Goal: Information Seeking & Learning: Learn about a topic

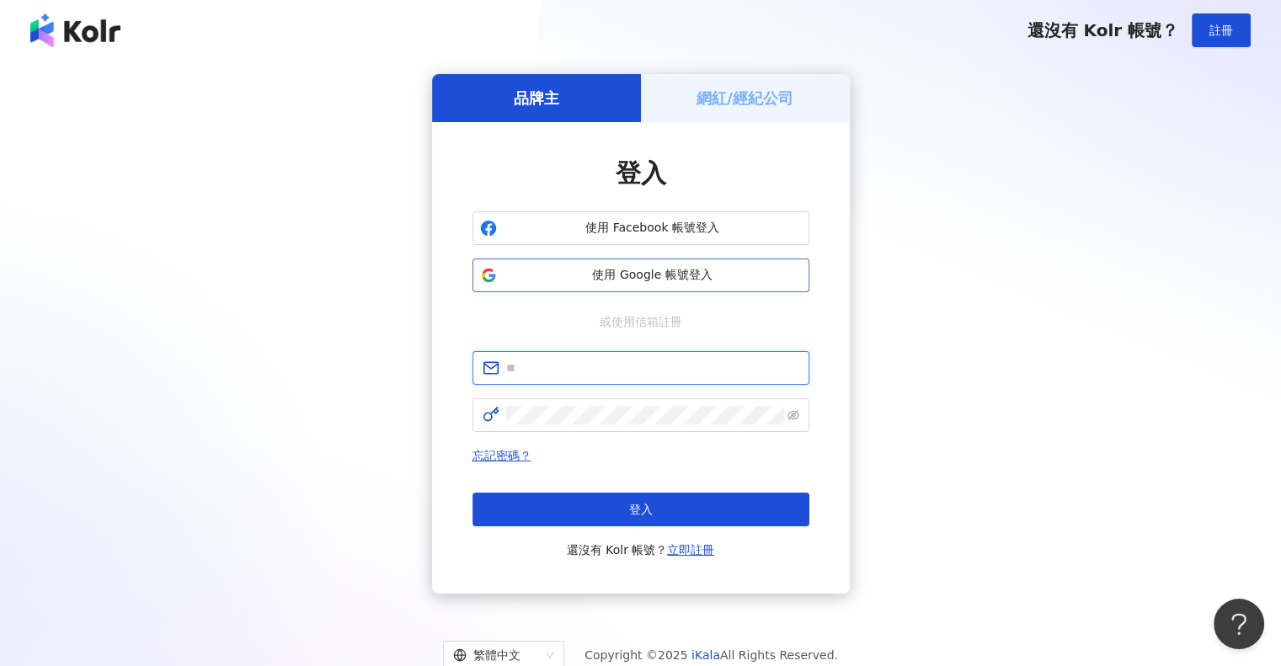
type input "**********"
click at [658, 283] on span "使用 Google 帳號登入" at bounding box center [653, 275] width 298 height 17
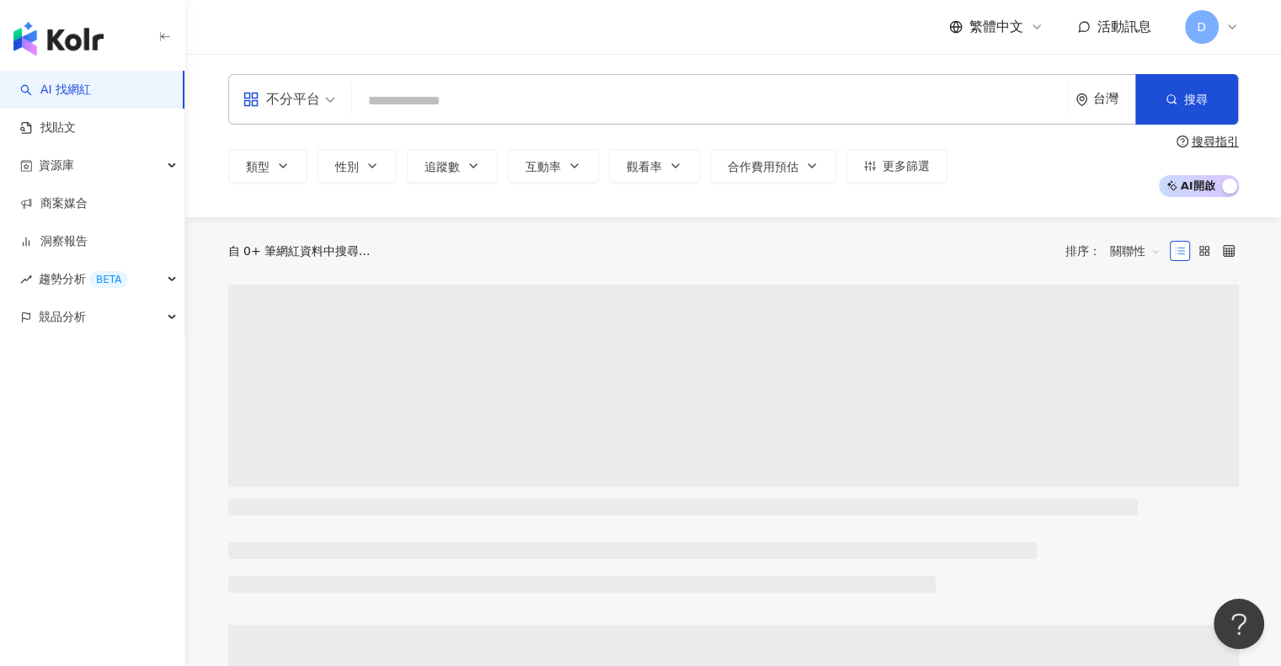
click at [468, 103] on input "search" at bounding box center [710, 101] width 702 height 32
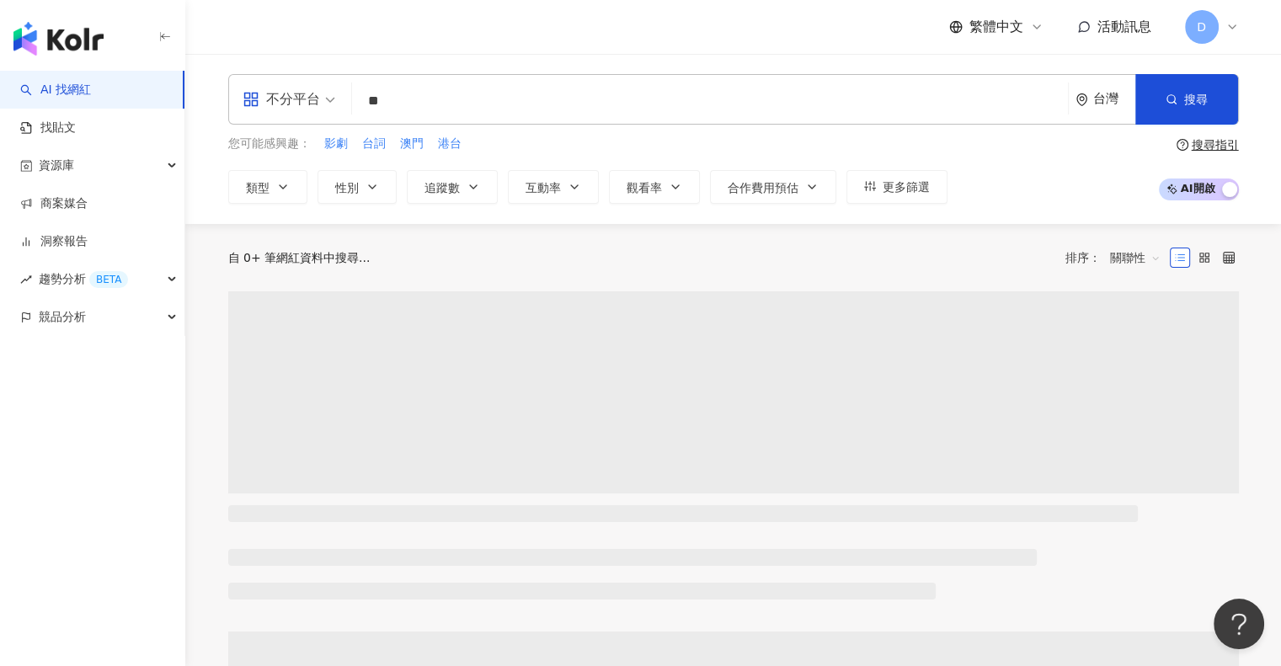
type input "*"
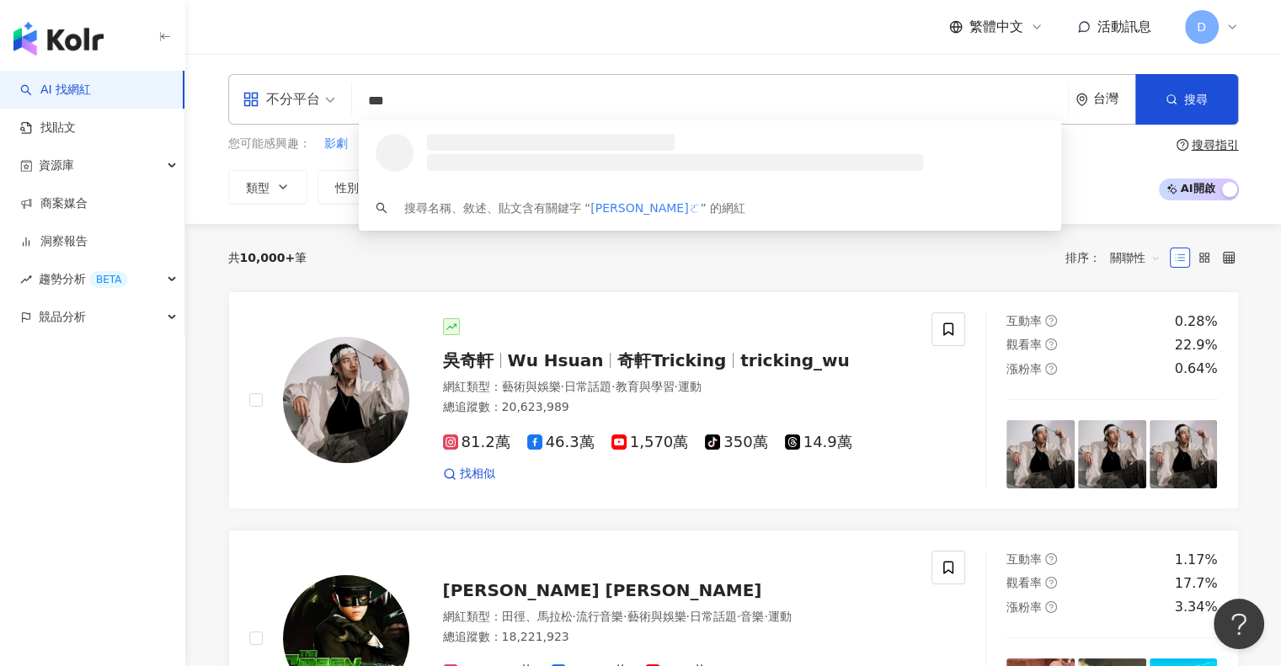
type input "**"
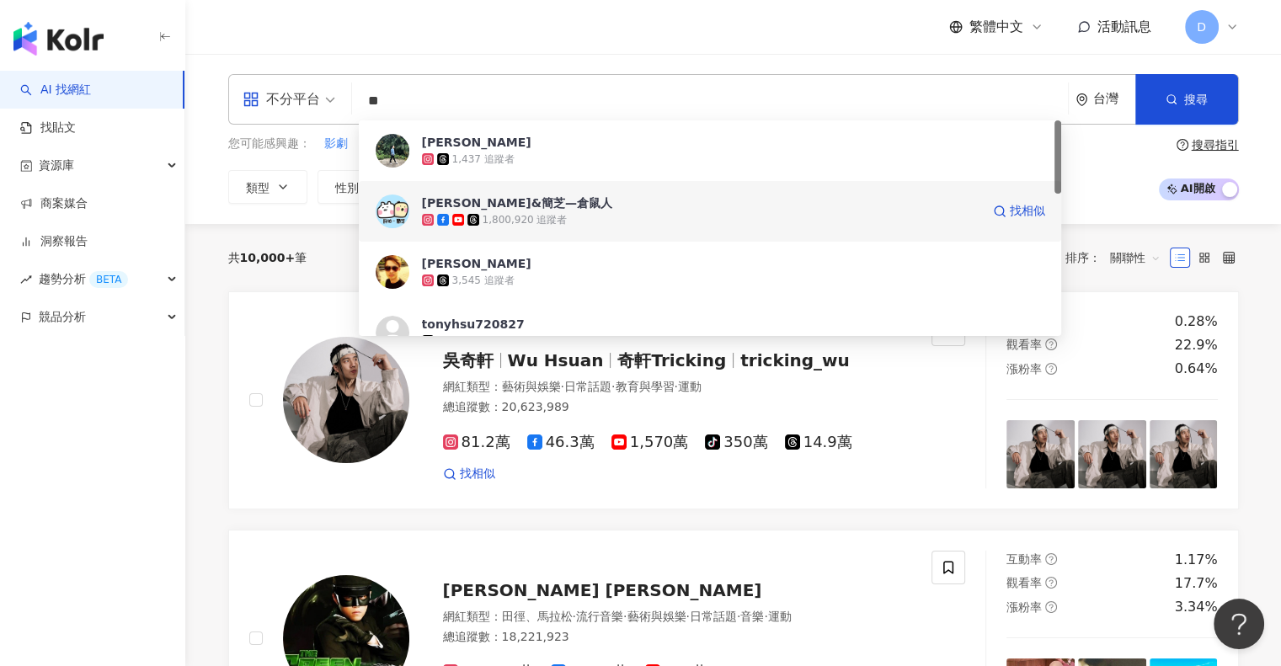
click at [529, 208] on span "[PERSON_NAME]&簡芝—倉鼠人" at bounding box center [701, 203] width 558 height 17
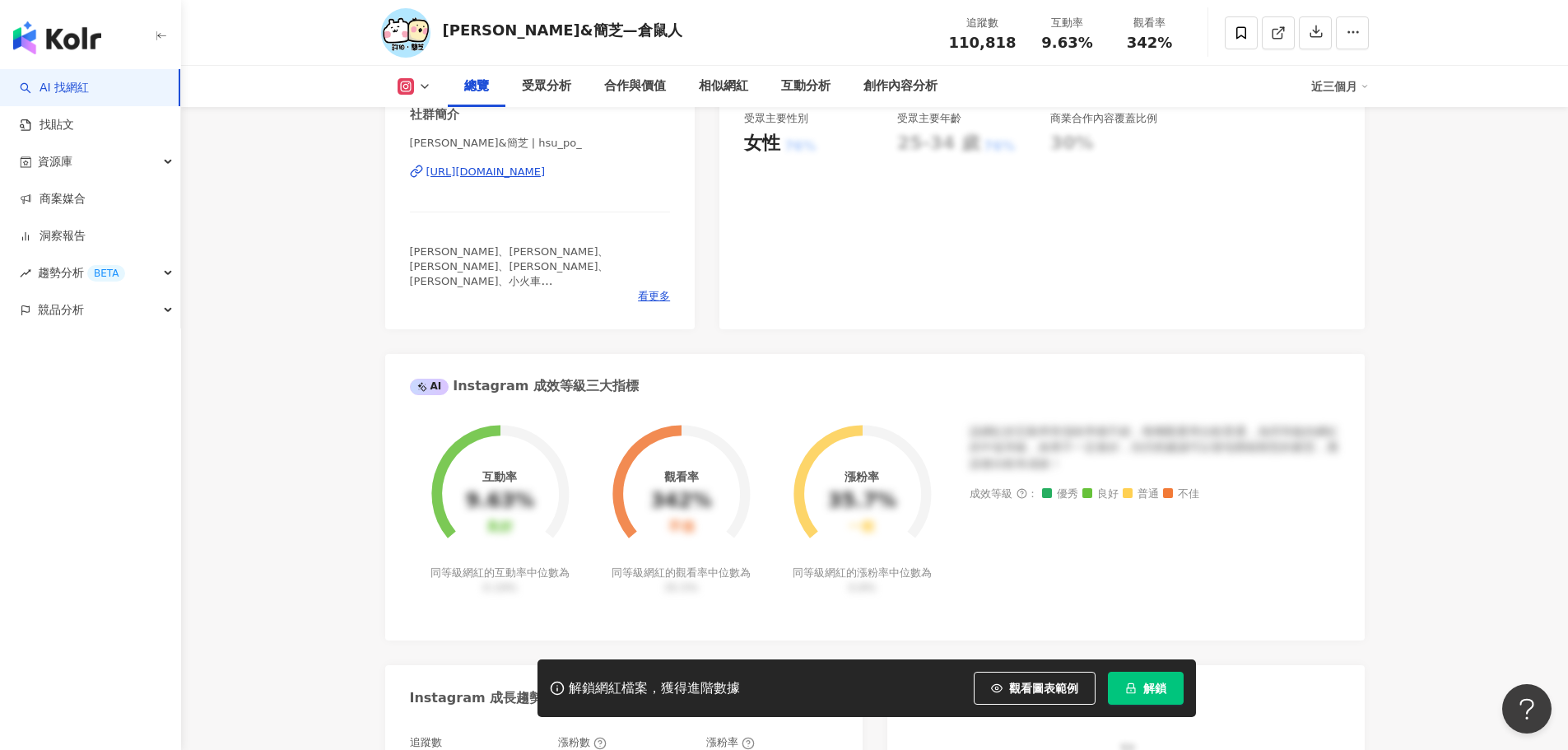
scroll to position [412, 0]
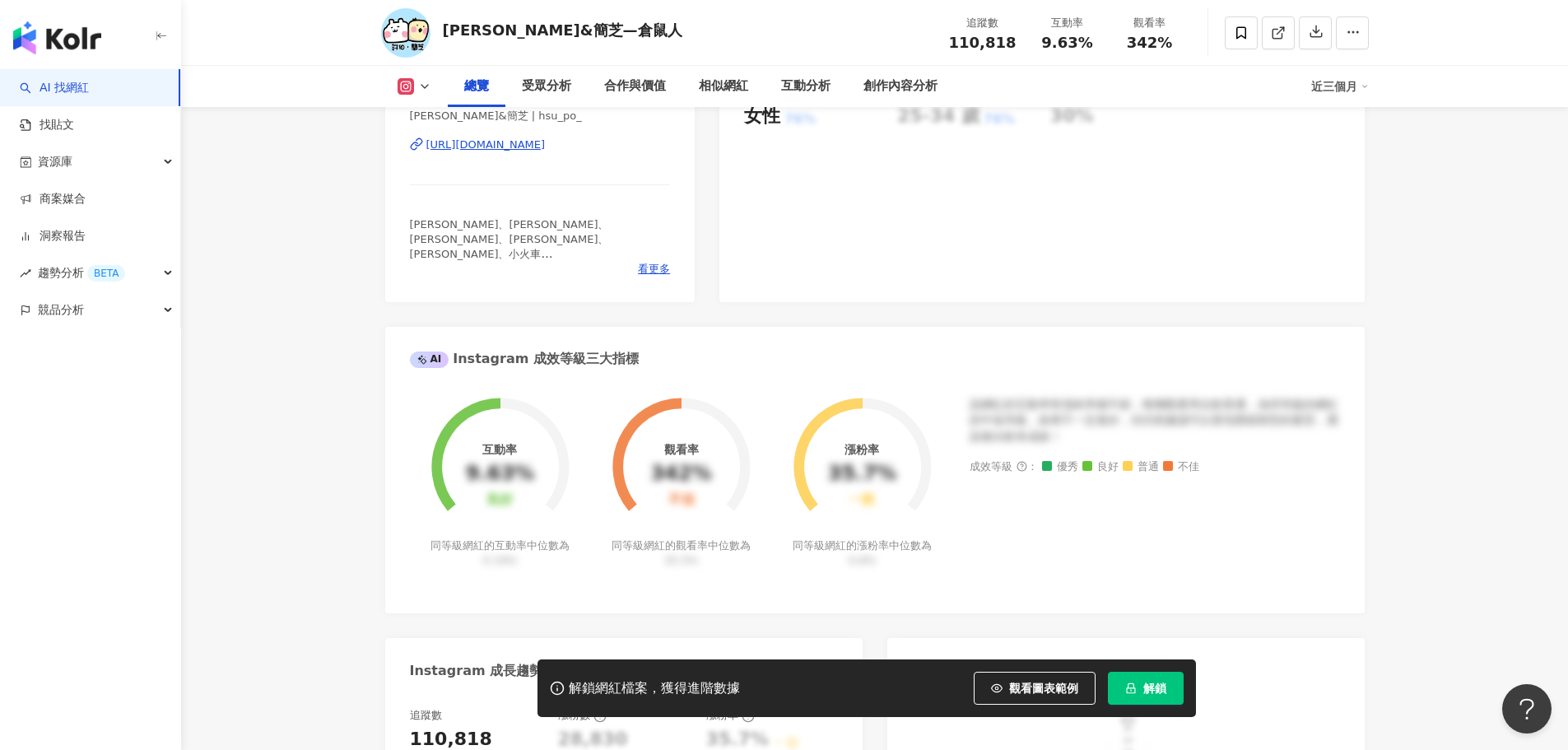
click at [1152, 639] on button "解鎖" at bounding box center [1146, 688] width 75 height 33
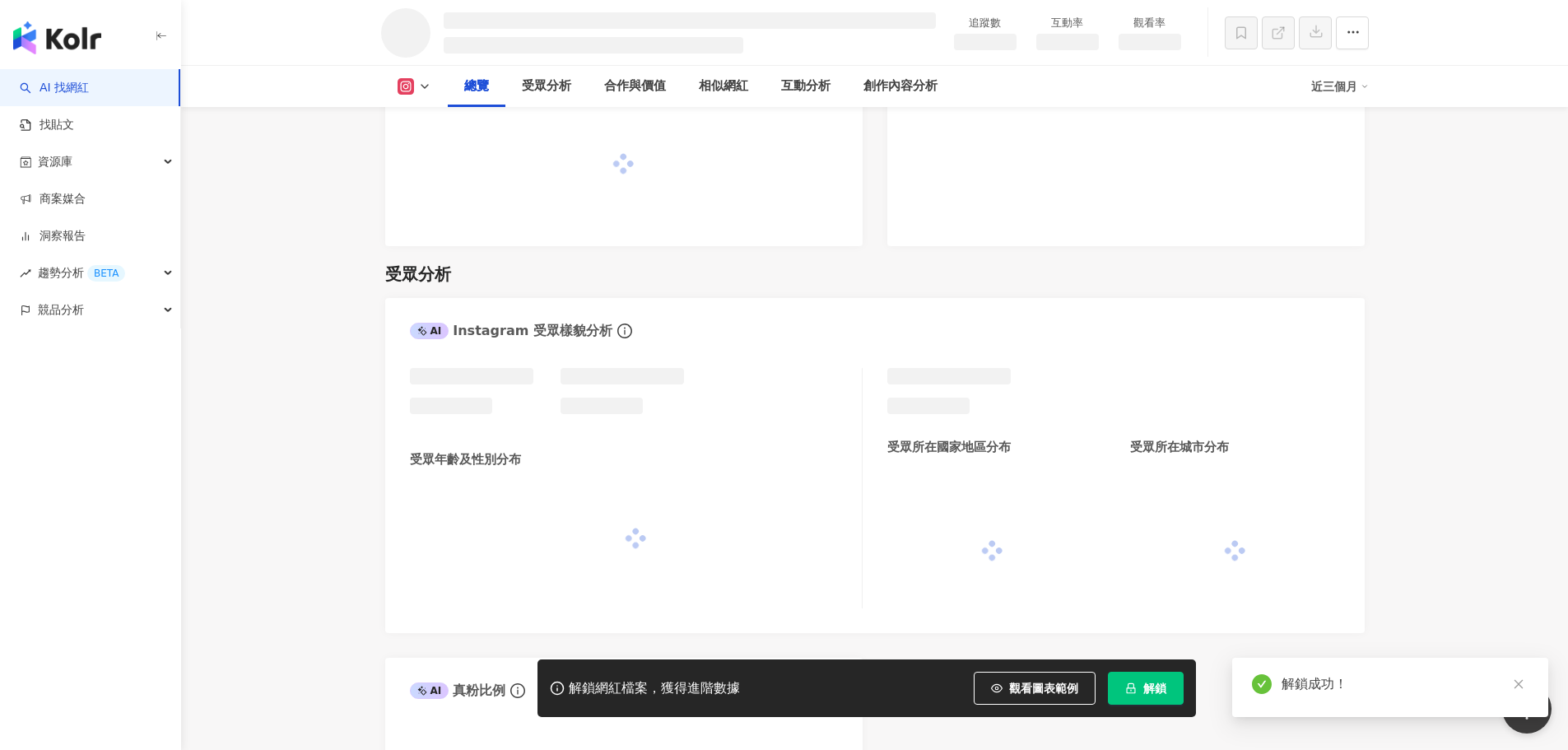
scroll to position [1101, 0]
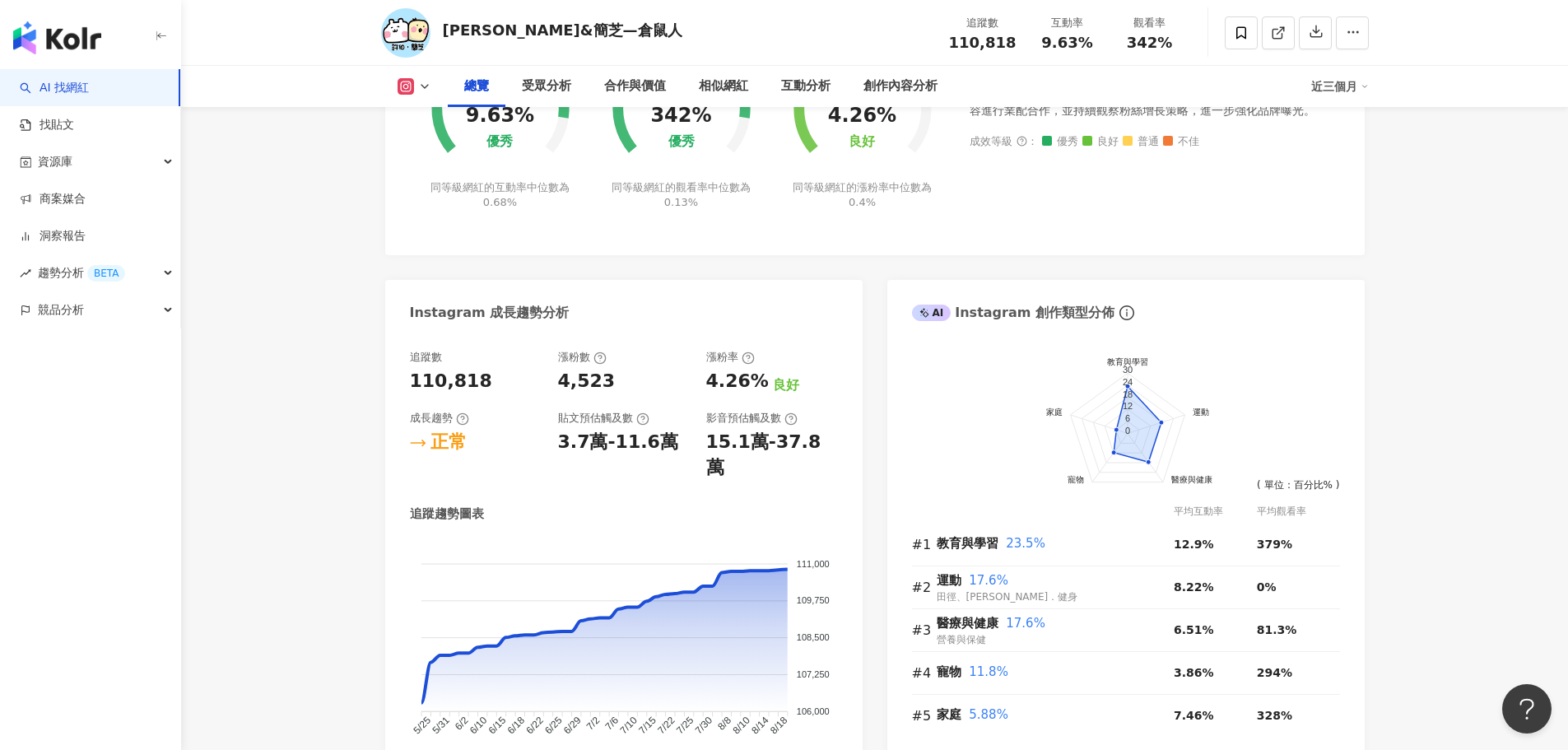
scroll to position [935, 0]
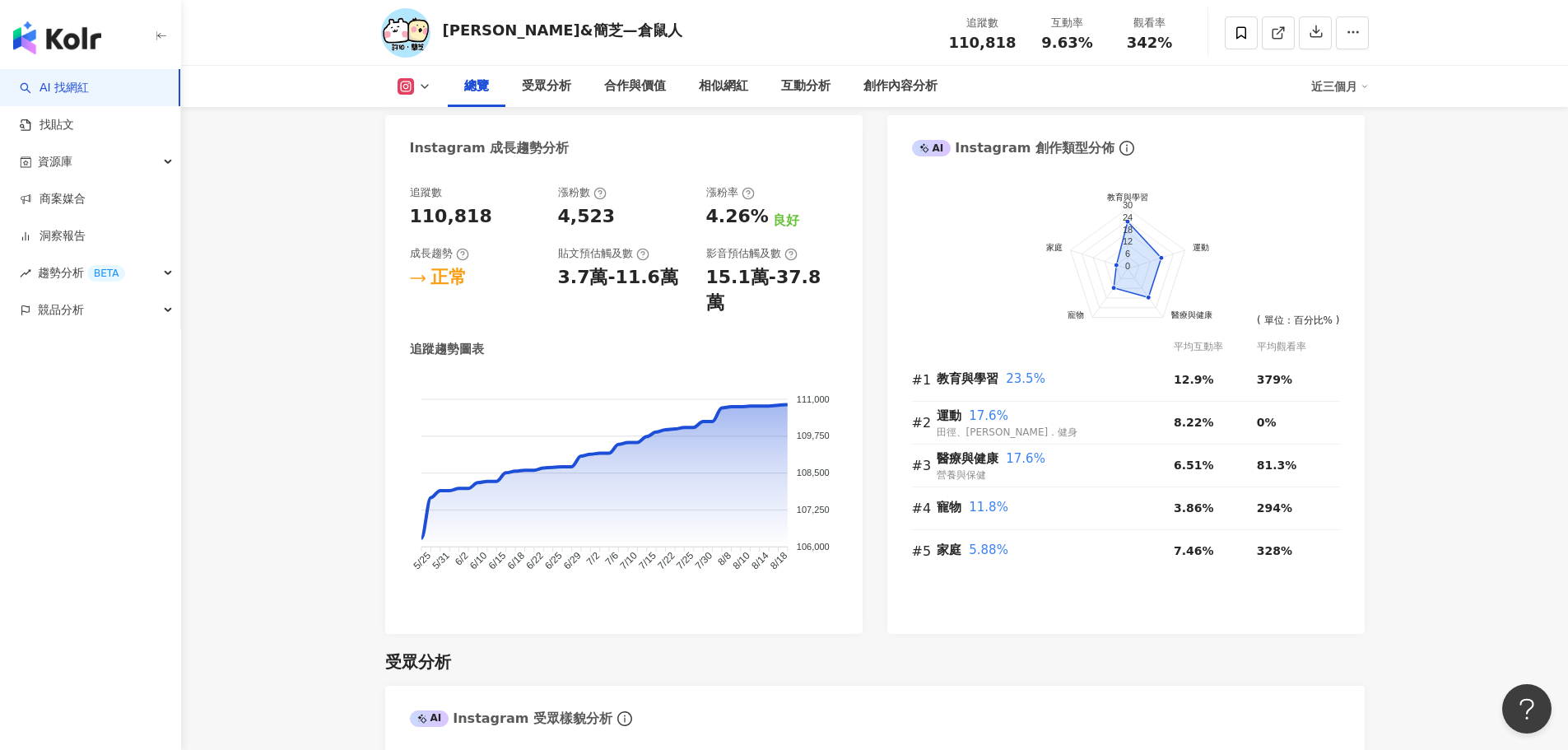
click at [1251, 84] on div "近三個月" at bounding box center [1340, 86] width 58 height 26
click at [1251, 154] on link "近六個月" at bounding box center [1347, 155] width 46 height 19
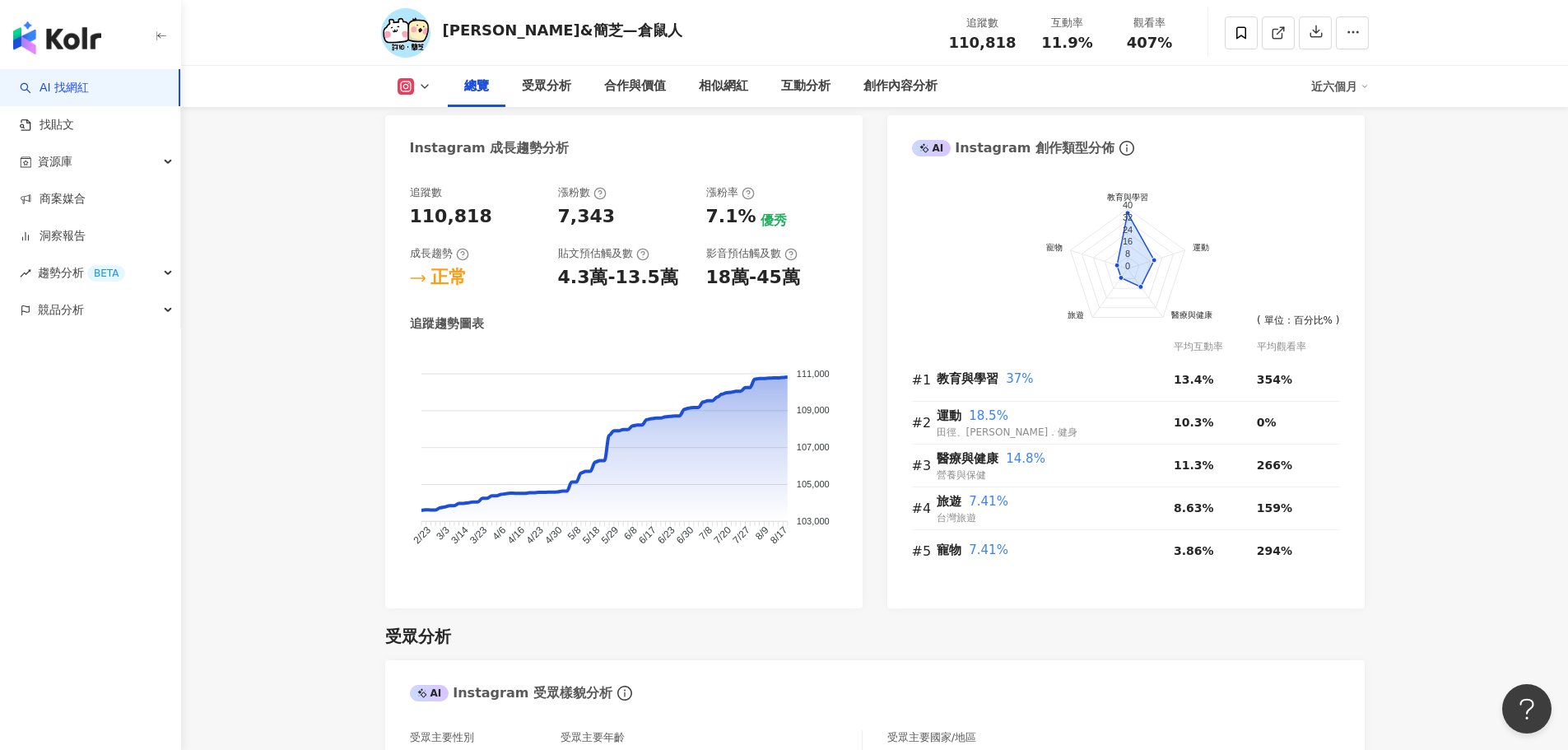
click at [409, 68] on div "總覽 受眾分析 合作與價值 相似網紅 互動分析 創作內容分析 近六個月" at bounding box center [875, 86] width 988 height 41
click at [420, 91] on icon at bounding box center [424, 86] width 13 height 13
click at [448, 150] on button "Facebook" at bounding box center [440, 155] width 99 height 23
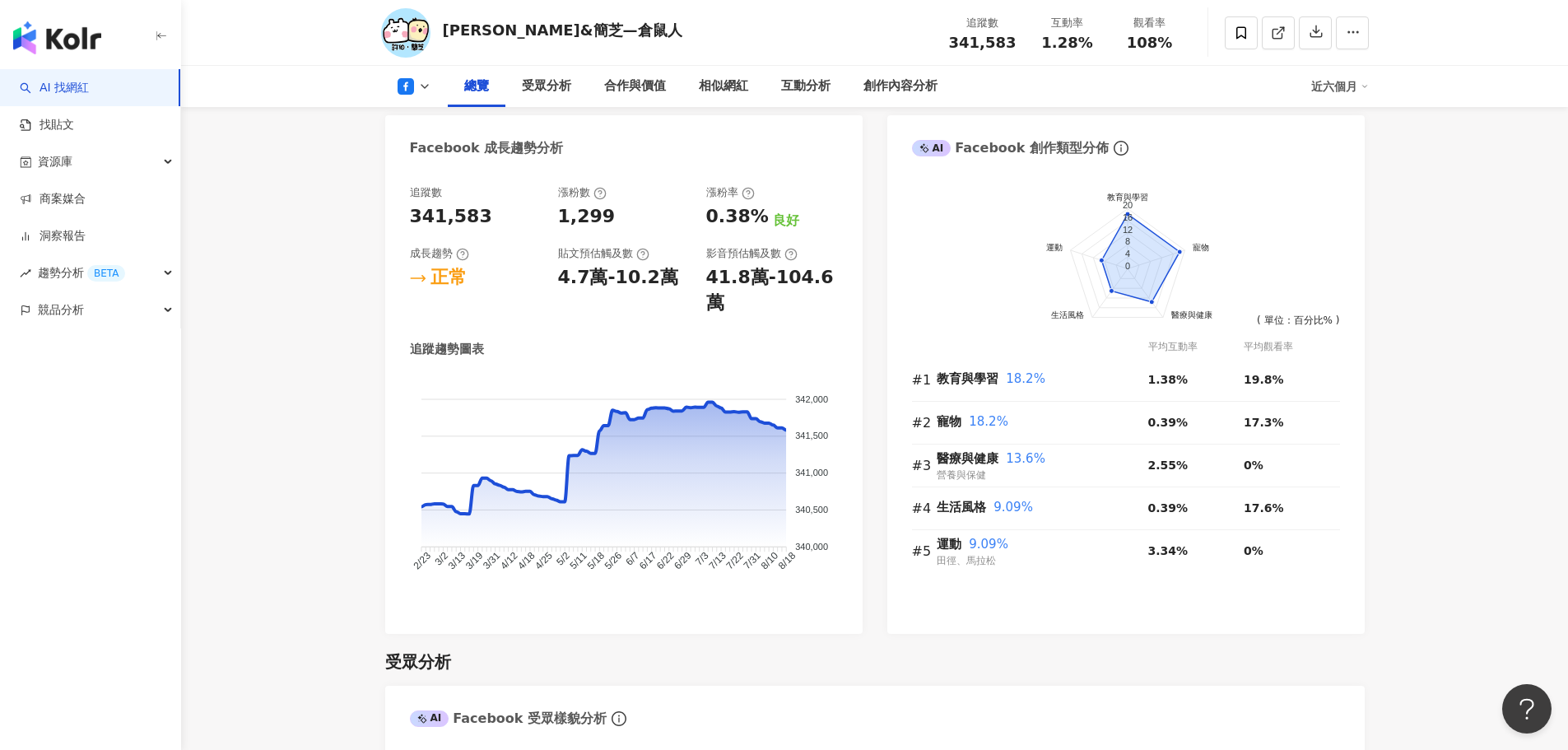
scroll to position [853, 0]
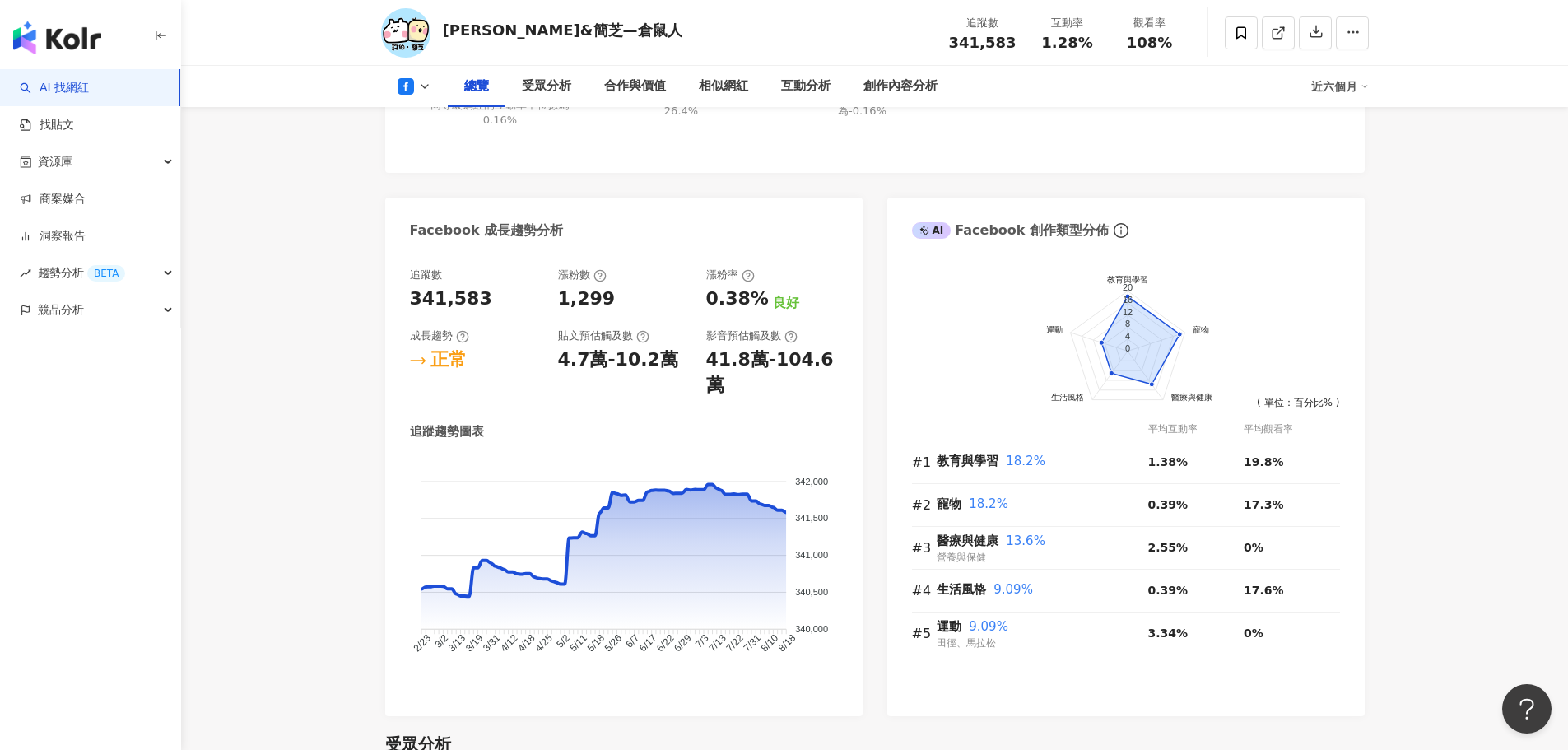
click at [427, 76] on div "總覽 受眾分析 合作與價值 相似網紅 互動分析 創作內容分析 近六個月" at bounding box center [875, 86] width 988 height 41
click at [427, 93] on button at bounding box center [414, 86] width 66 height 17
click at [460, 122] on button "Instagram" at bounding box center [440, 117] width 99 height 23
